Goal: Transaction & Acquisition: Download file/media

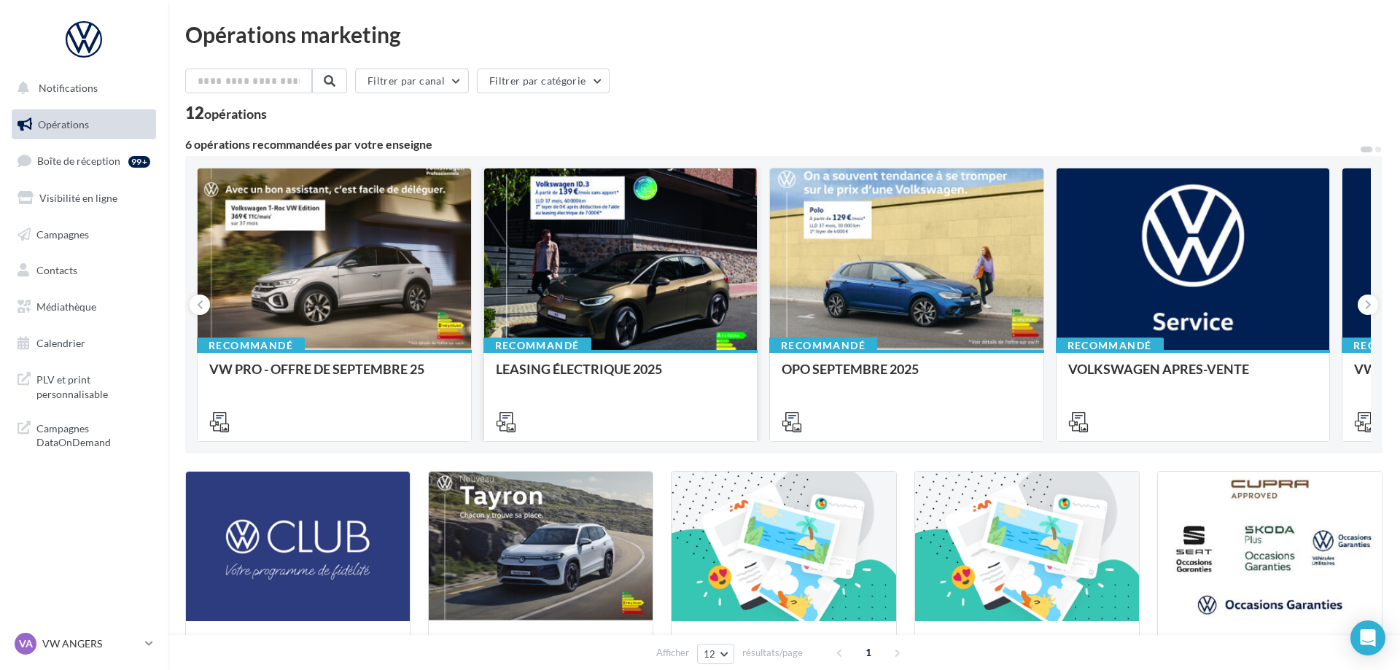
click at [656, 312] on div at bounding box center [620, 259] width 273 height 183
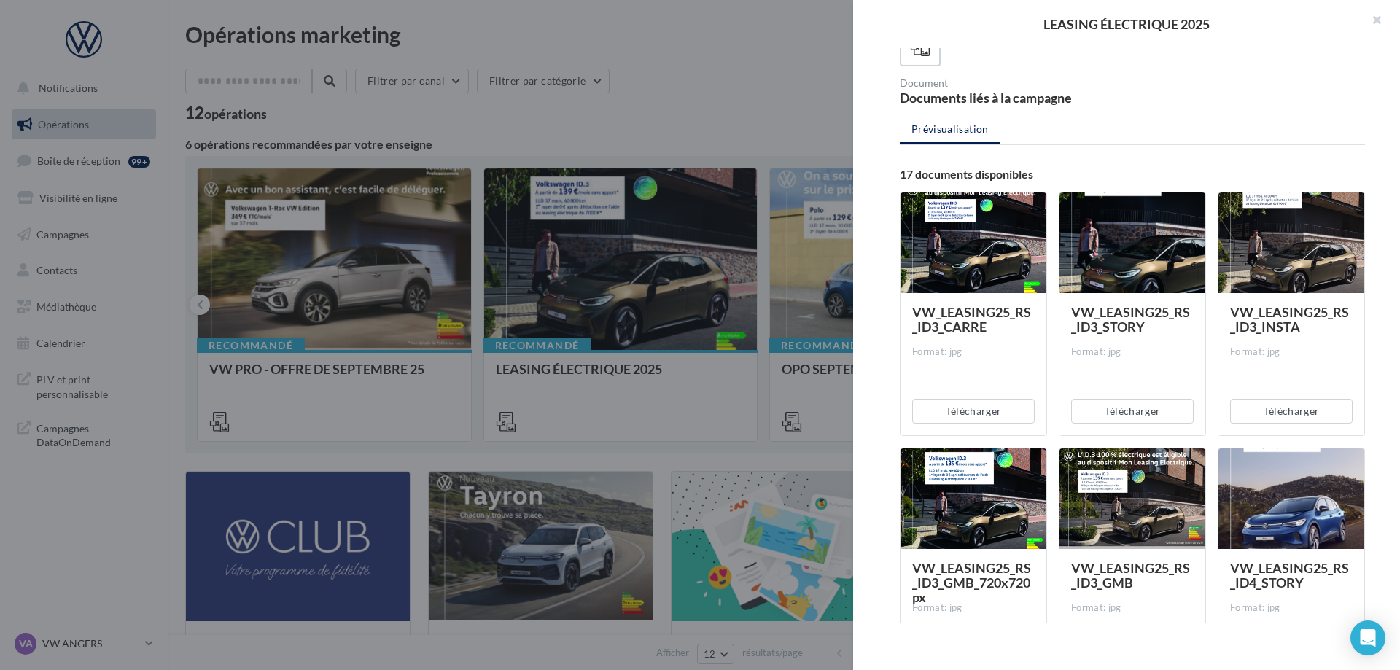
scroll to position [297, 0]
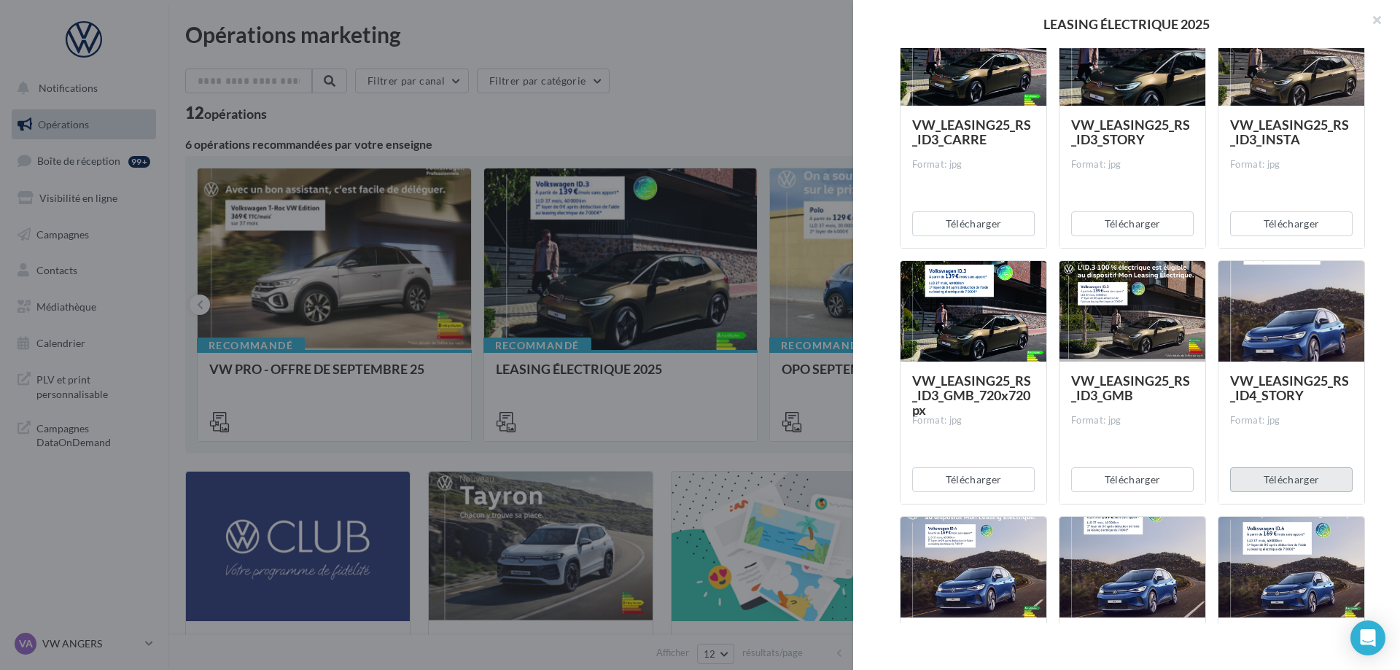
click at [1301, 473] on button "Télécharger" at bounding box center [1291, 479] width 122 height 25
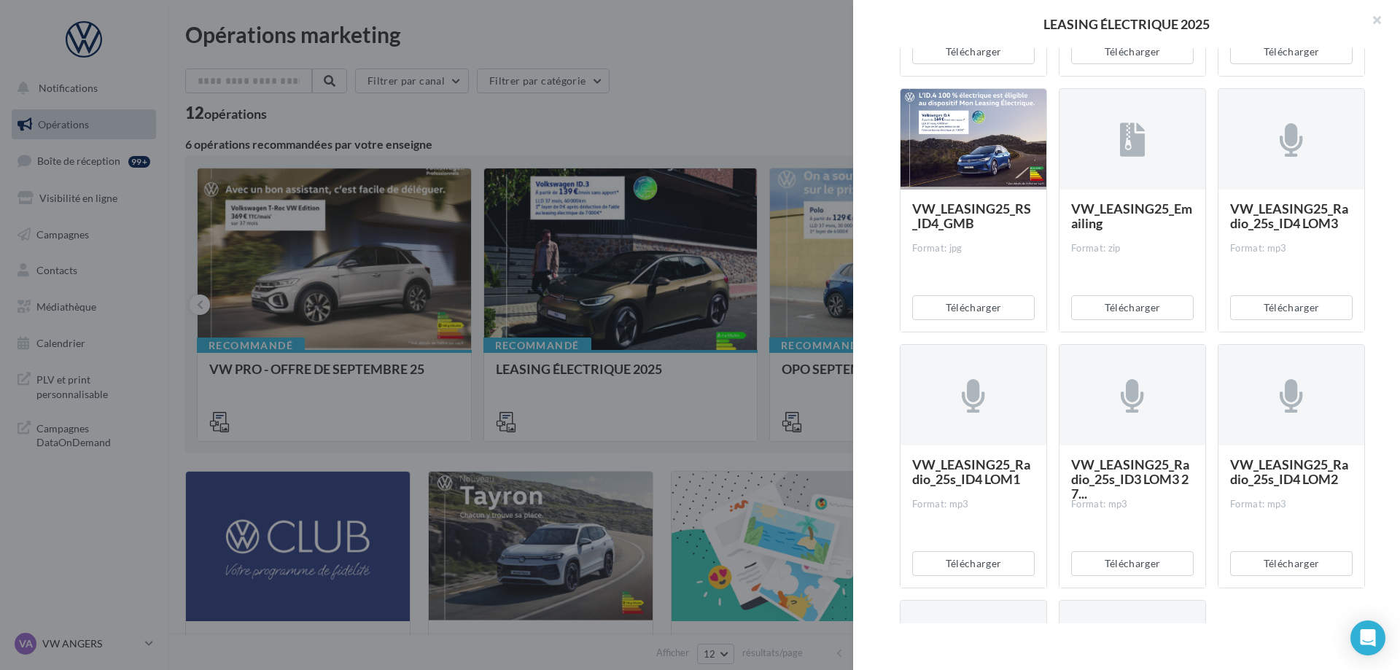
scroll to position [1041, 0]
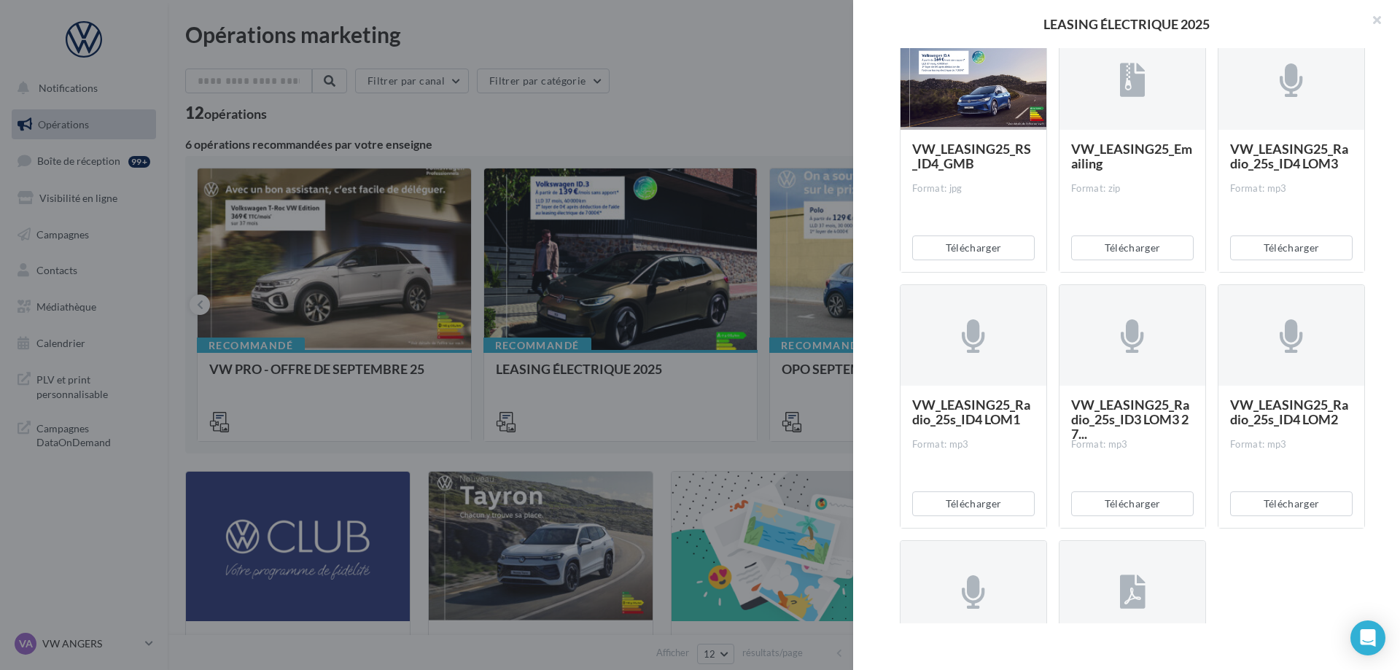
click at [709, 320] on div at bounding box center [700, 335] width 1400 height 670
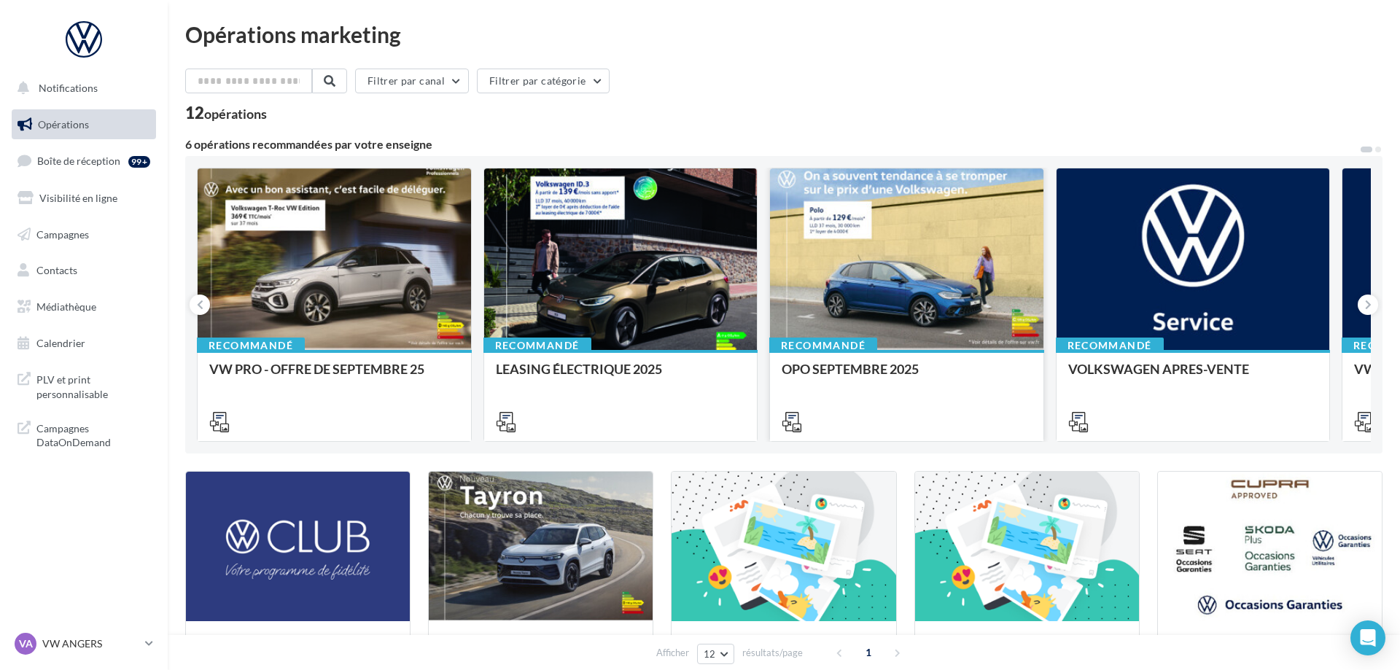
click at [950, 305] on div at bounding box center [906, 259] width 273 height 183
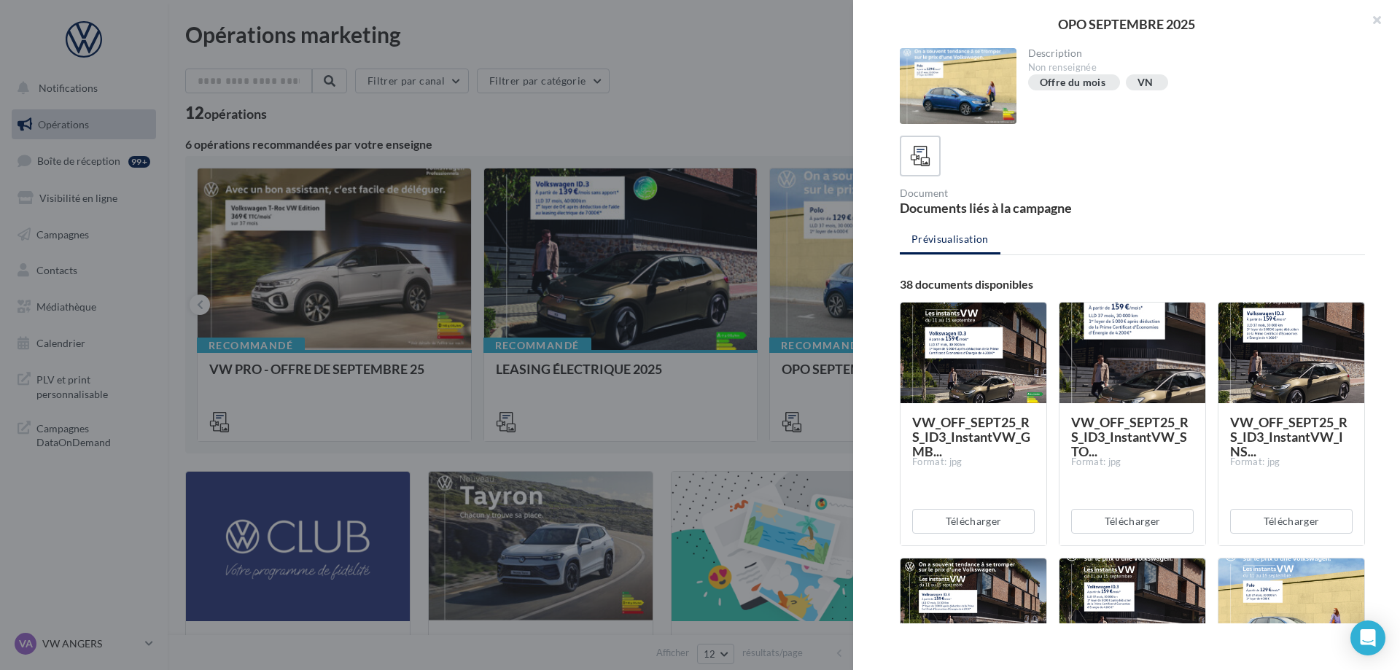
click at [406, 362] on div at bounding box center [700, 335] width 1400 height 670
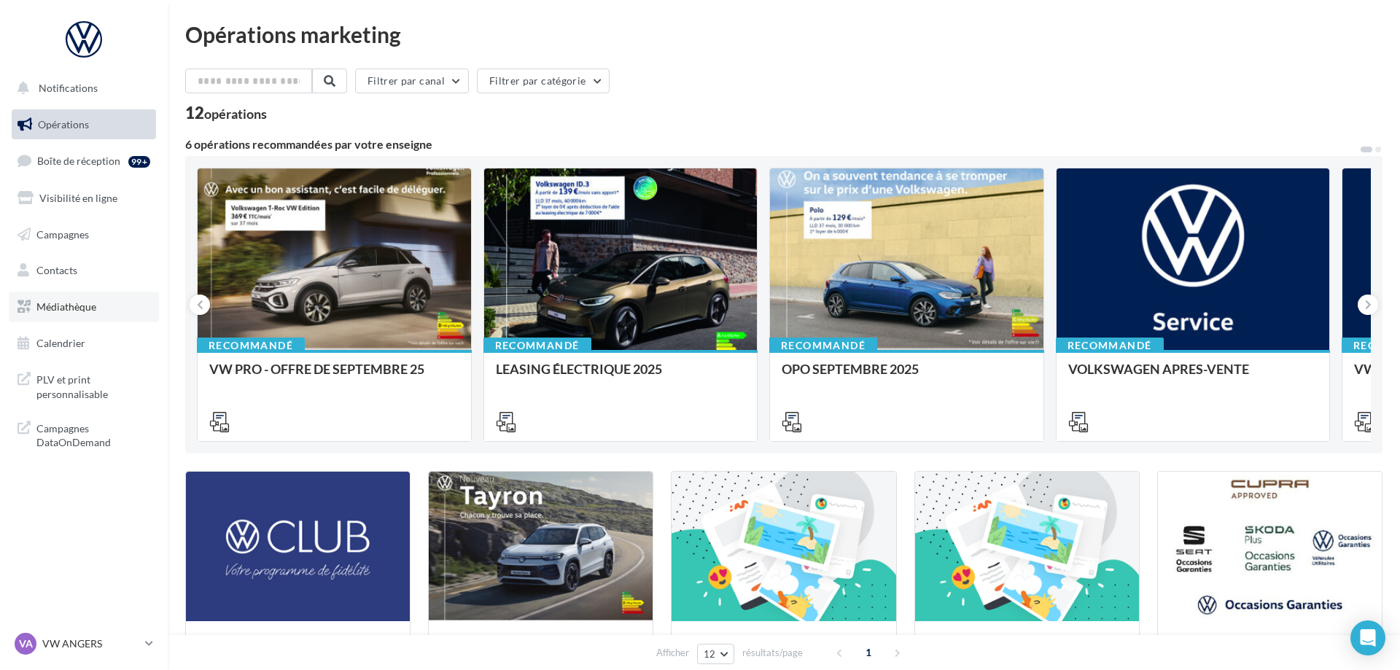
click at [99, 300] on link "Médiathèque" at bounding box center [84, 307] width 150 height 31
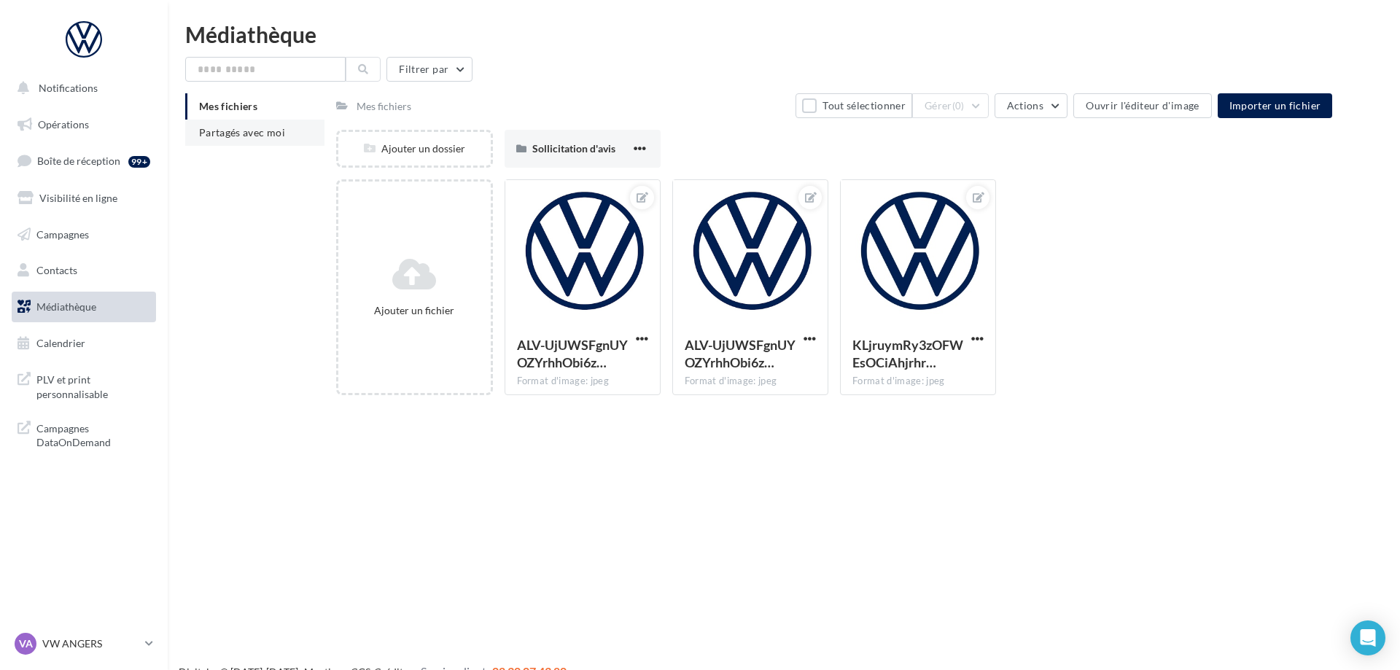
click at [246, 123] on li "Partagés avec moi" at bounding box center [254, 133] width 139 height 26
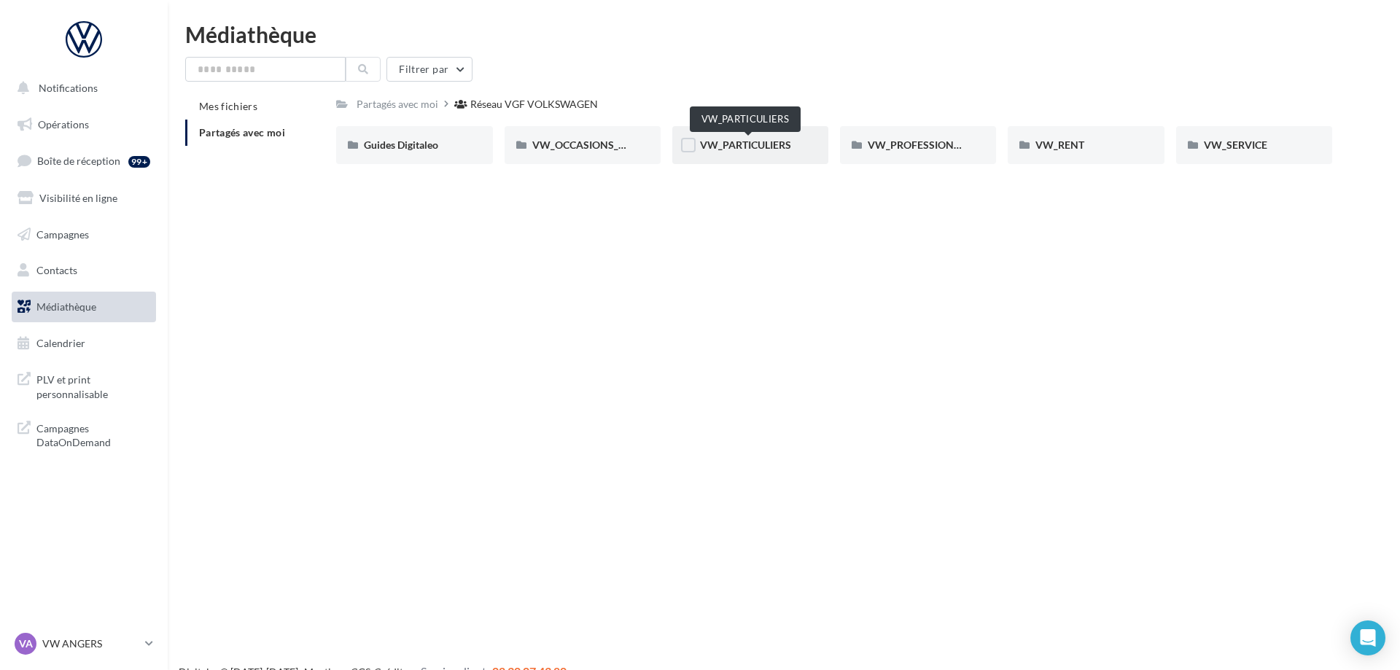
click at [731, 149] on span "VW_PARTICULIERS" at bounding box center [745, 145] width 91 height 12
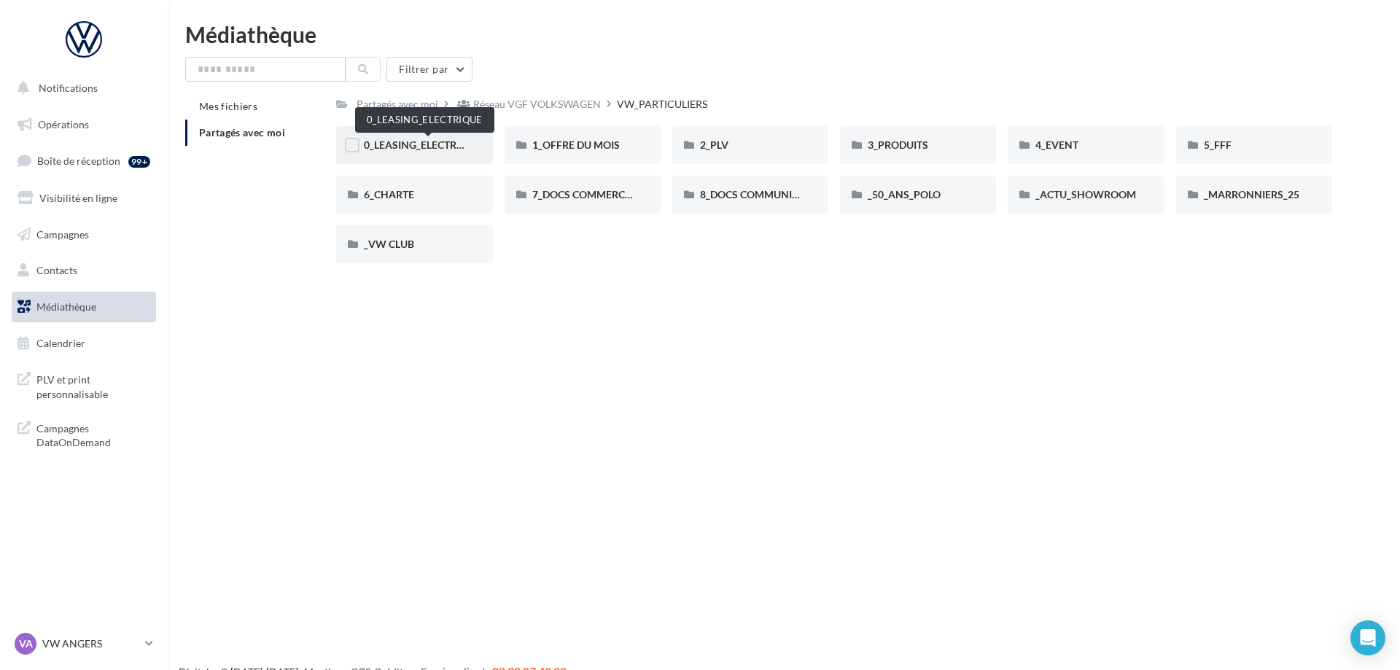
click at [423, 146] on span "0_LEASING_ELECTRIQUE" at bounding box center [422, 145] width 117 height 12
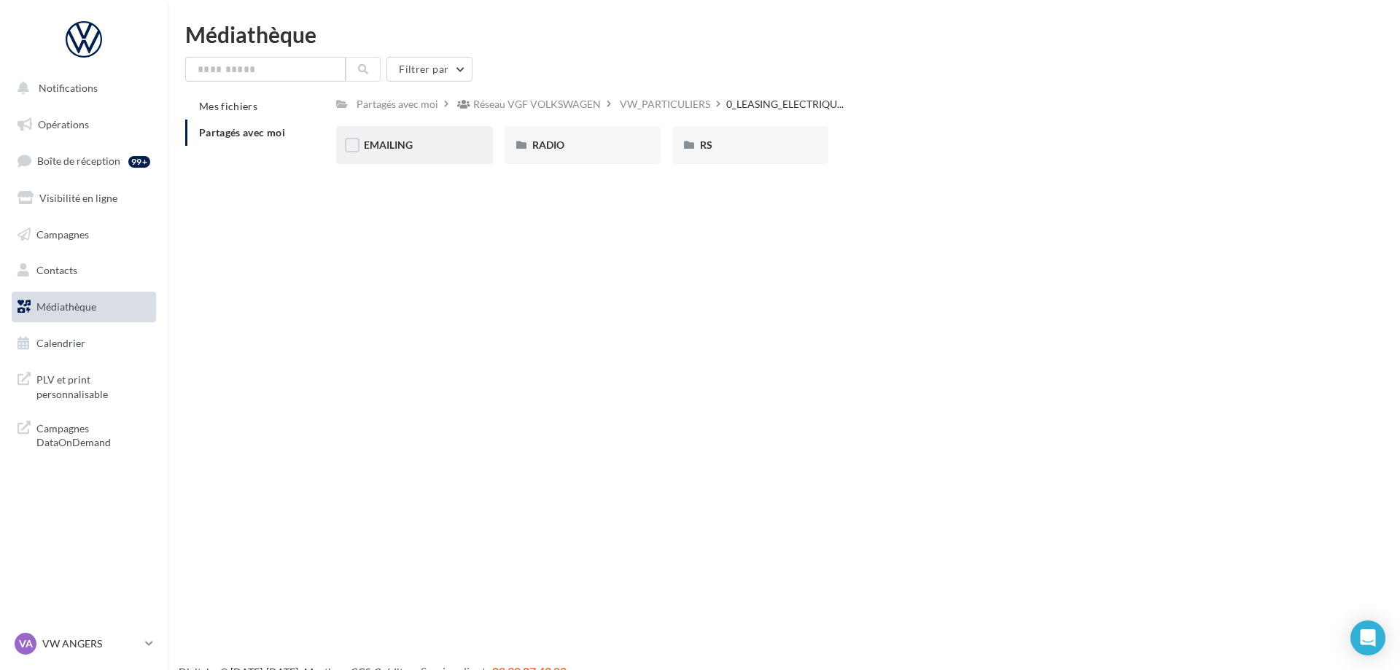
click at [421, 146] on div "EMAILING" at bounding box center [414, 145] width 101 height 15
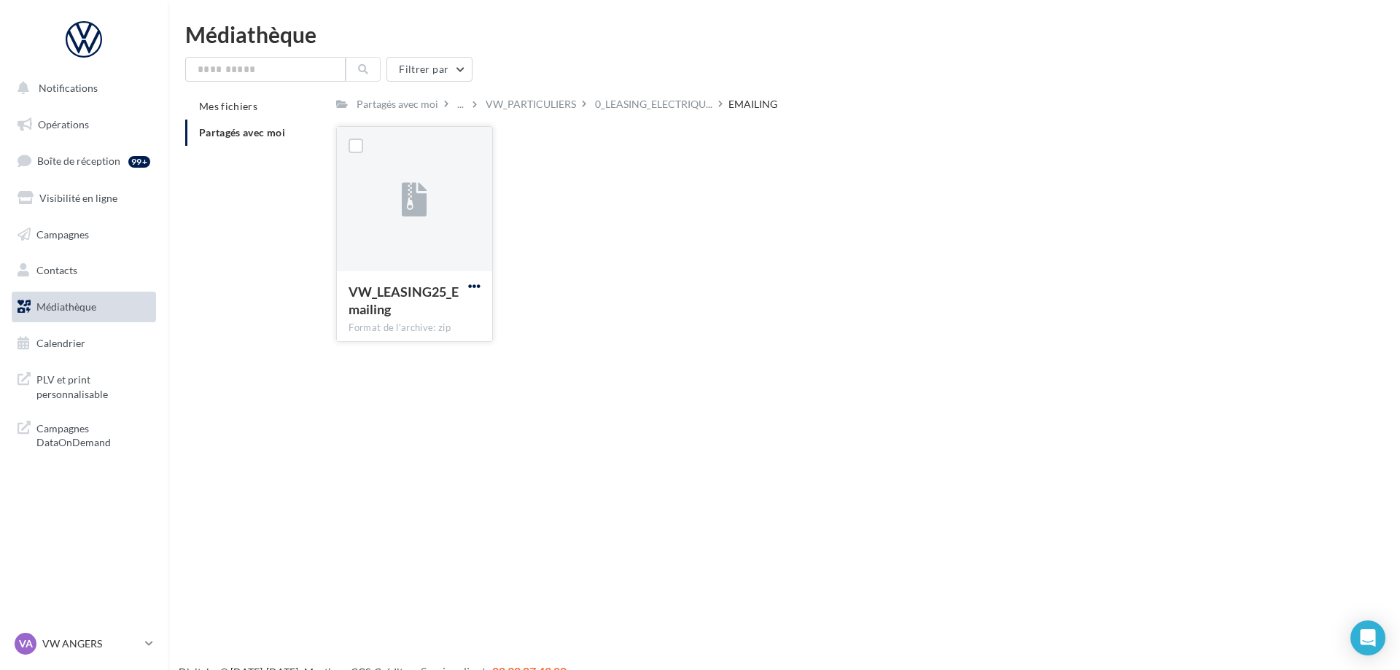
click at [470, 292] on span "button" at bounding box center [474, 286] width 12 height 12
click at [461, 311] on button "Télécharger" at bounding box center [411, 315] width 146 height 38
click at [669, 108] on span "0_LEASING_ELECTRIQU..." at bounding box center [653, 104] width 117 height 15
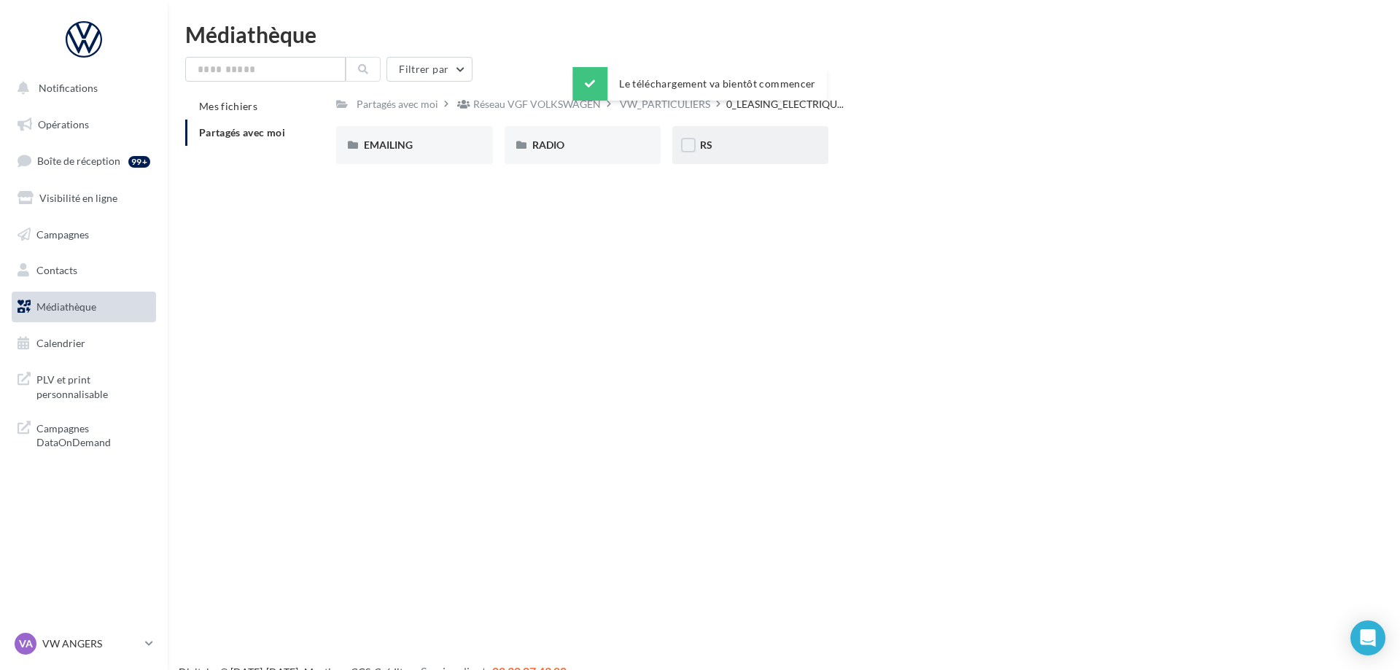
click at [737, 146] on div "RS" at bounding box center [750, 145] width 101 height 15
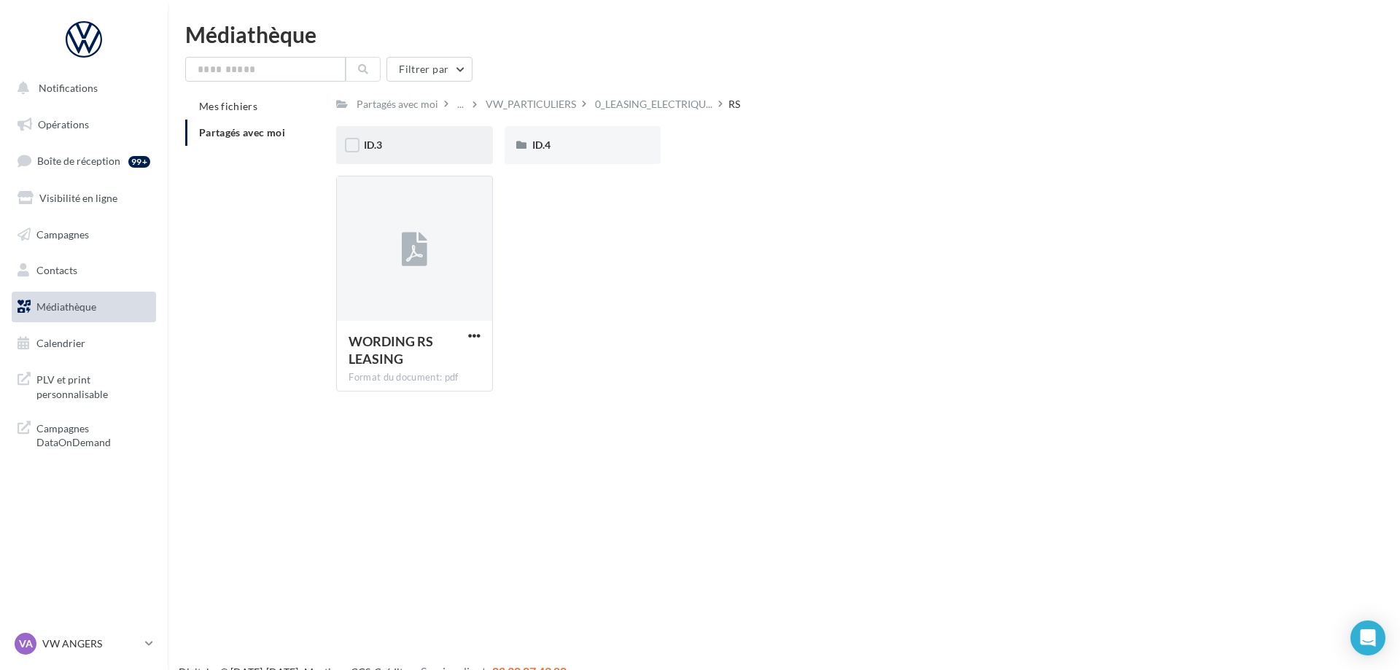
click at [410, 141] on div "ID.3" at bounding box center [414, 145] width 101 height 15
